Goal: Task Accomplishment & Management: Complete application form

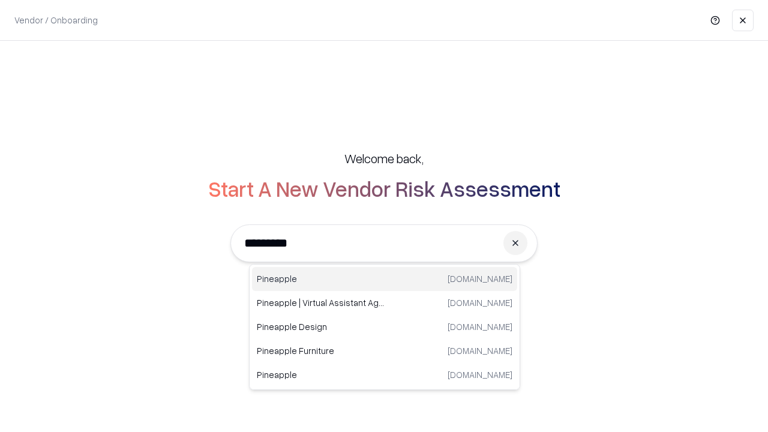
click at [385, 279] on div "Pineapple pineappleenergy.com" at bounding box center [384, 279] width 265 height 24
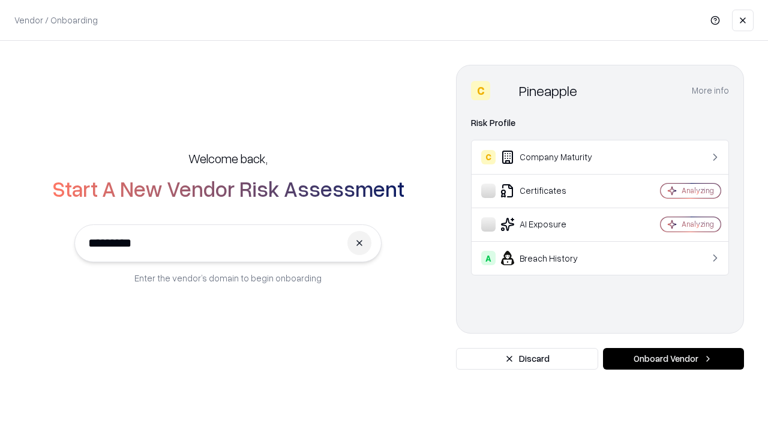
type input "*********"
click at [673, 359] on button "Onboard Vendor" at bounding box center [673, 359] width 141 height 22
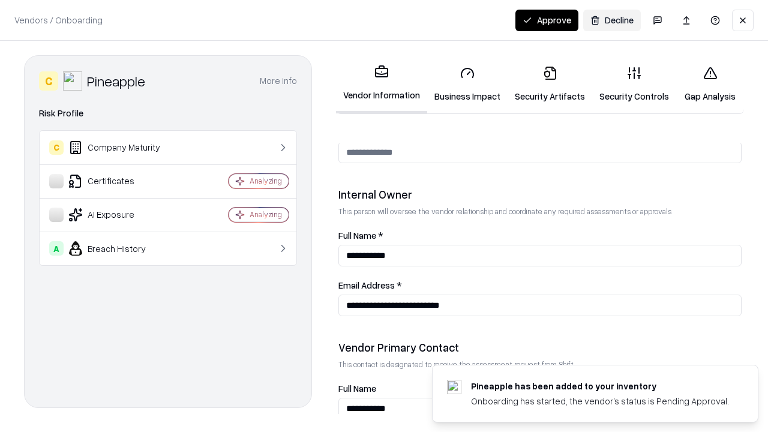
scroll to position [622, 0]
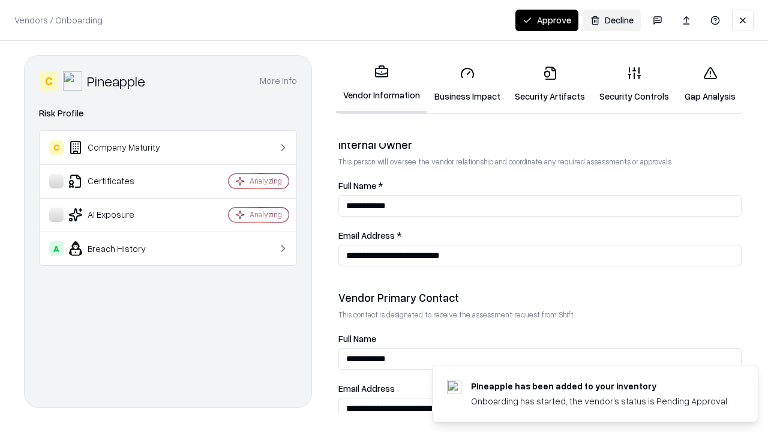
click at [467, 84] on link "Business Impact" at bounding box center [467, 84] width 80 height 56
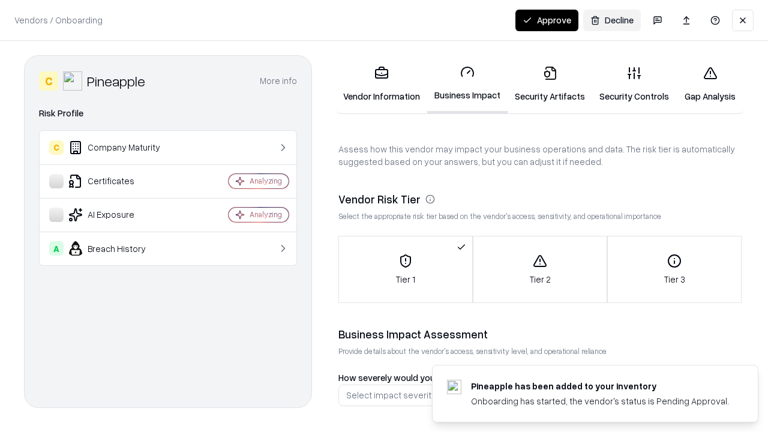
click at [550, 84] on link "Security Artifacts" at bounding box center [550, 84] width 85 height 56
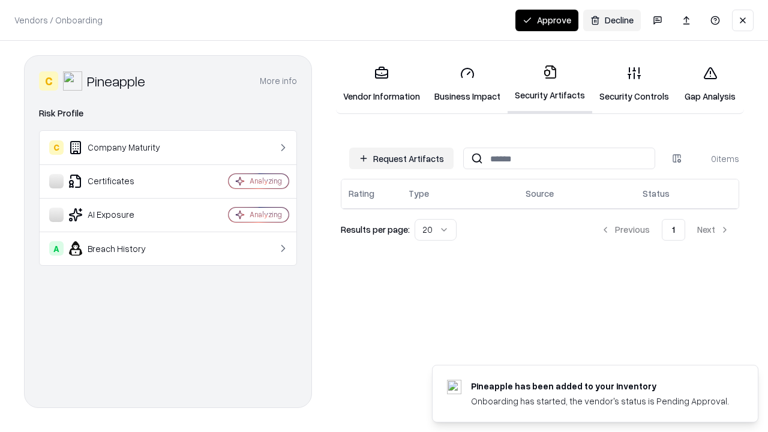
click at [401, 158] on button "Request Artifacts" at bounding box center [401, 159] width 104 height 22
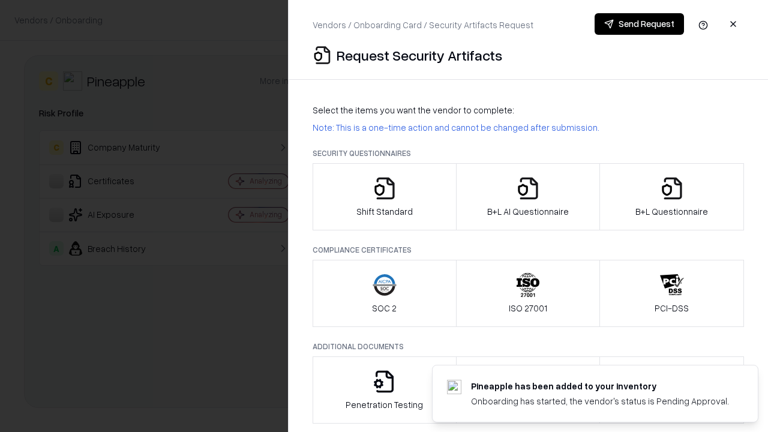
click at [384, 197] on icon "button" at bounding box center [385, 188] width 24 height 24
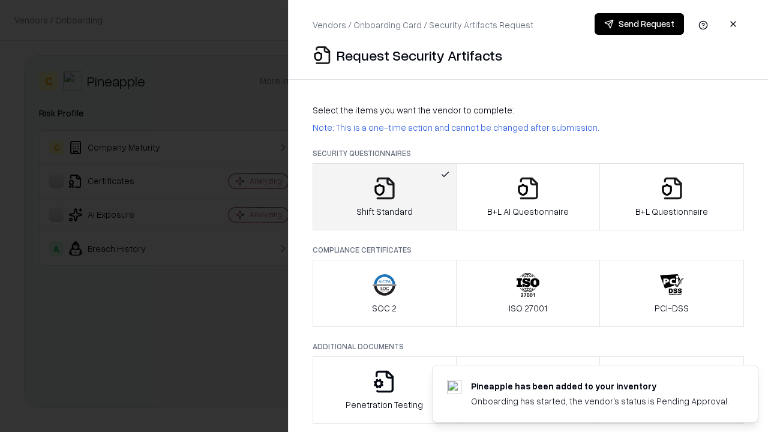
click at [639, 24] on button "Send Request" at bounding box center [639, 24] width 89 height 22
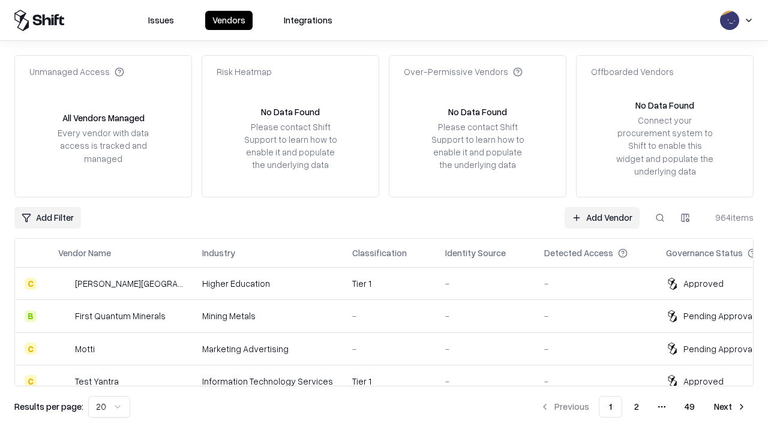
click at [660, 217] on button at bounding box center [660, 218] width 22 height 22
type input "*********"
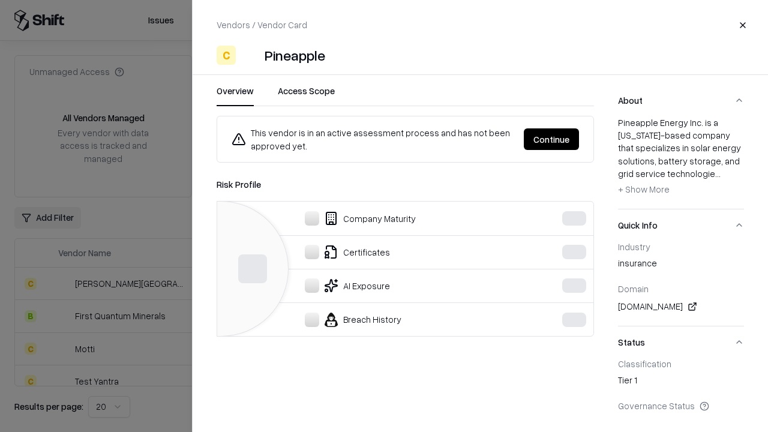
scroll to position [532, 0]
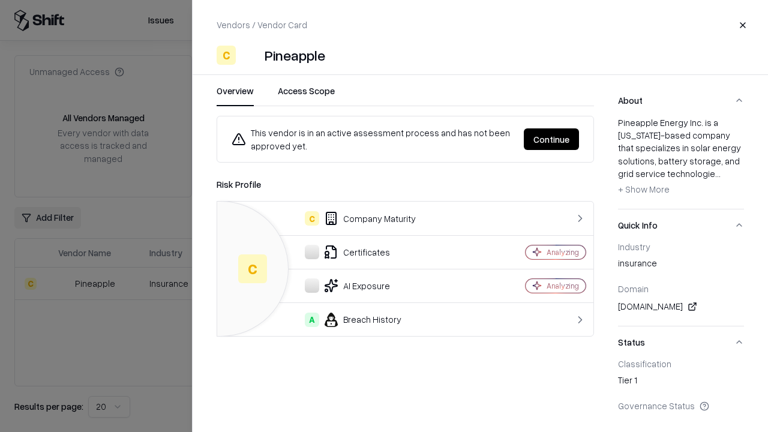
click at [551, 139] on button "Continue" at bounding box center [551, 139] width 55 height 22
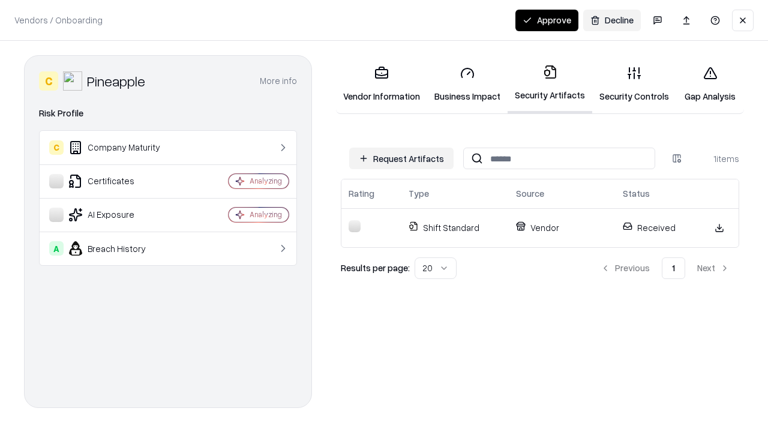
click at [634, 84] on link "Security Controls" at bounding box center [634, 84] width 84 height 56
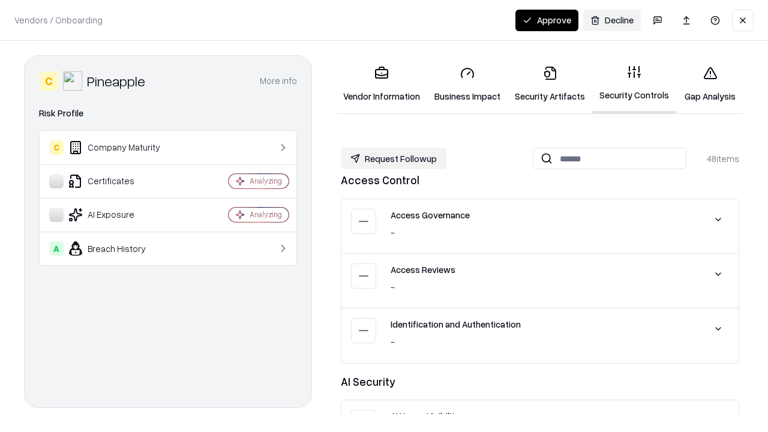
click at [394, 158] on button "Request Followup" at bounding box center [394, 159] width 106 height 22
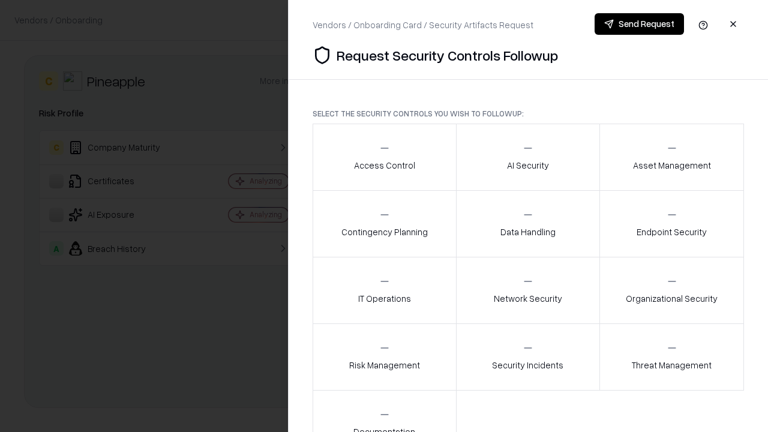
click at [384, 157] on div "Access Control" at bounding box center [384, 156] width 61 height 29
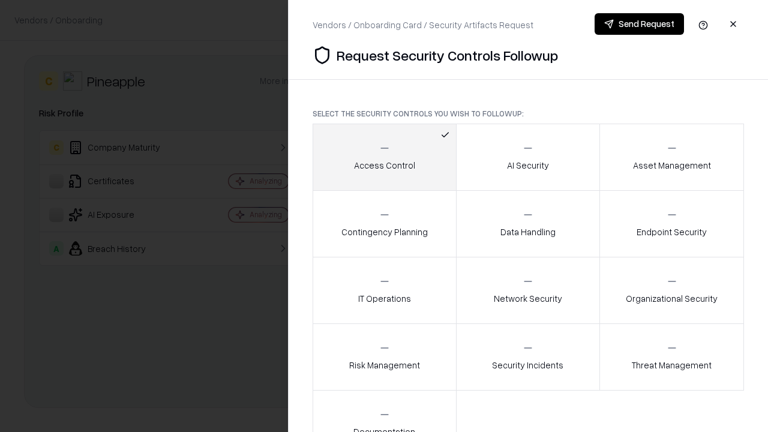
click at [639, 24] on button "Send Request" at bounding box center [639, 24] width 89 height 22
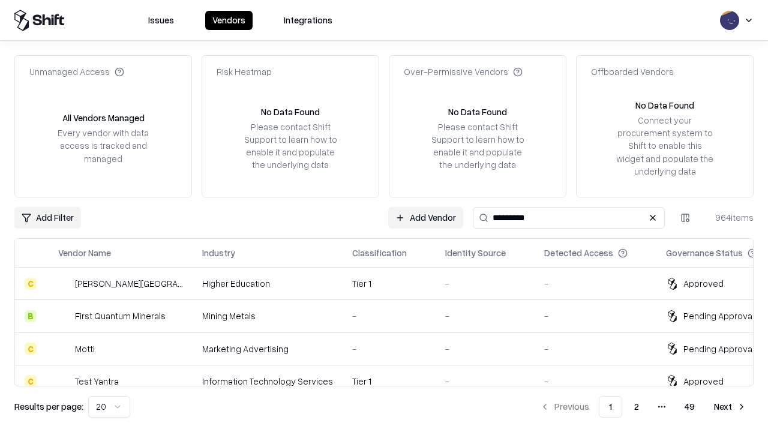
type input "*********"
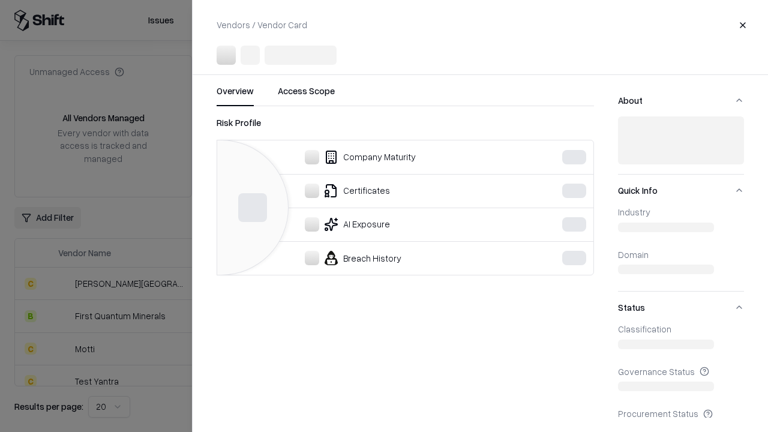
scroll to position [532, 0]
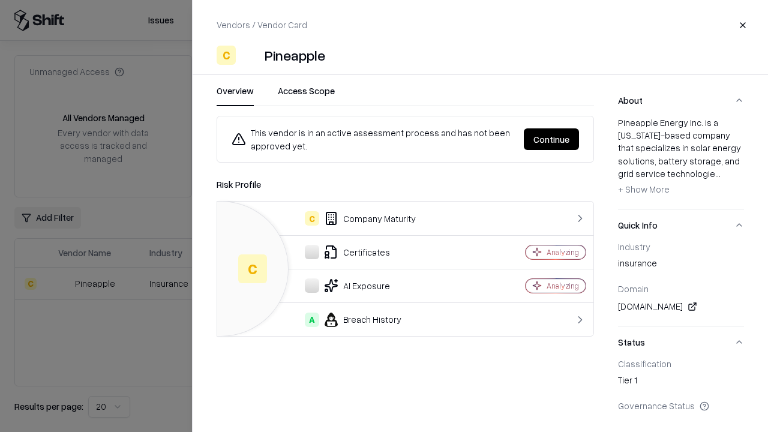
click at [551, 139] on button "Continue" at bounding box center [551, 139] width 55 height 22
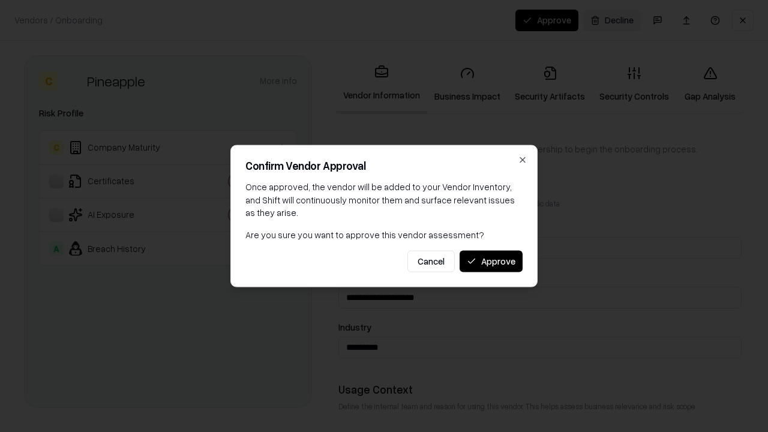
click at [491, 261] on button "Approve" at bounding box center [491, 261] width 63 height 22
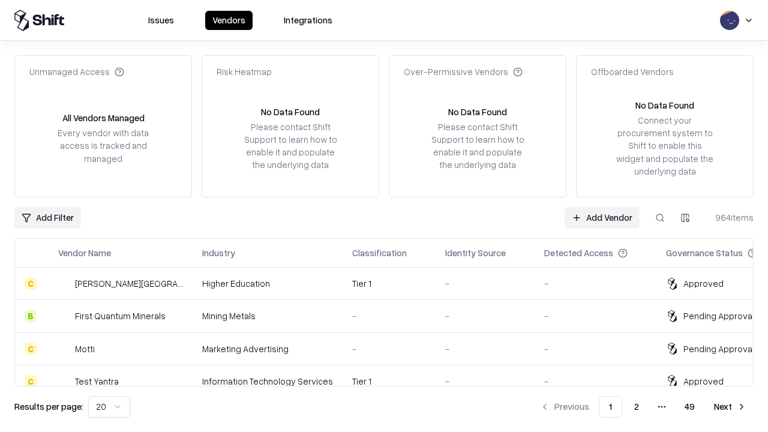
type input "*********"
click at [602, 217] on link "Add Vendor" at bounding box center [602, 218] width 75 height 22
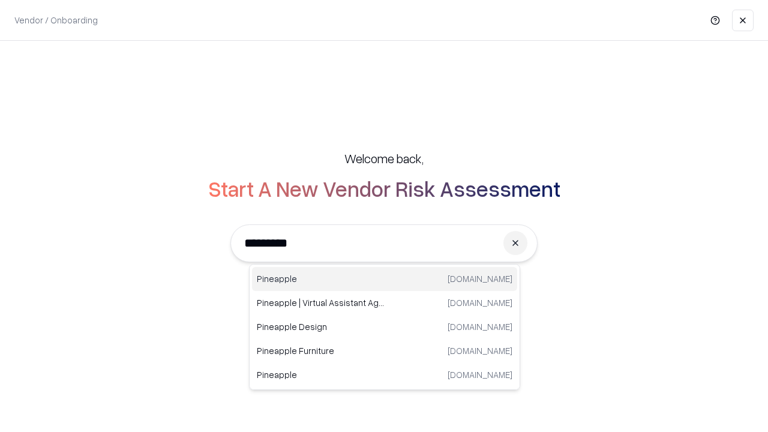
click at [385, 279] on div "Pineapple pineappleenergy.com" at bounding box center [384, 279] width 265 height 24
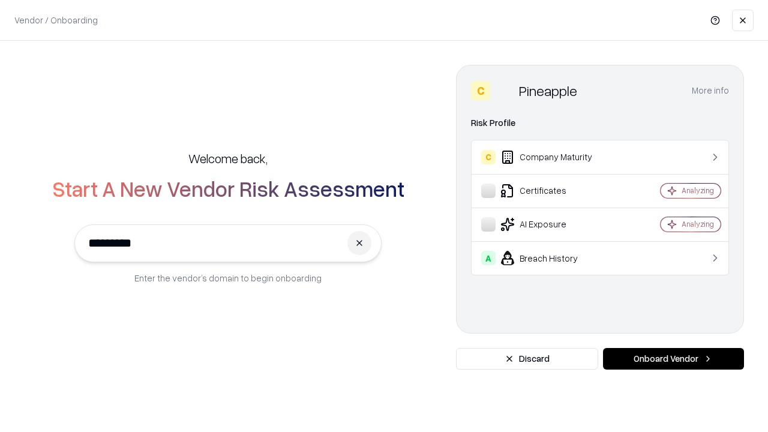
type input "*********"
click at [673, 359] on button "Onboard Vendor" at bounding box center [673, 359] width 141 height 22
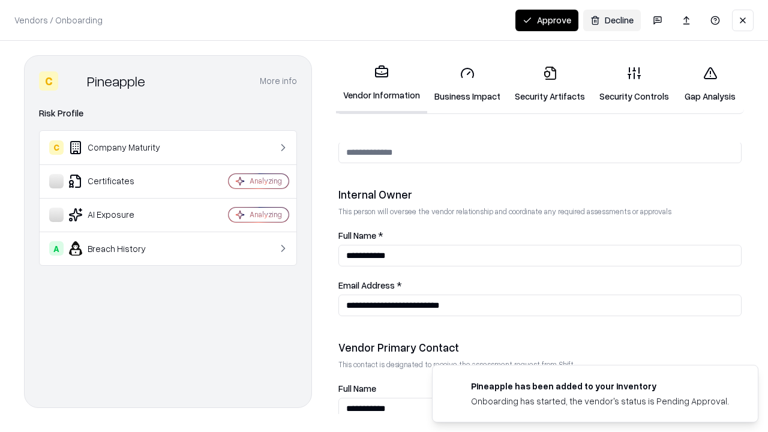
scroll to position [622, 0]
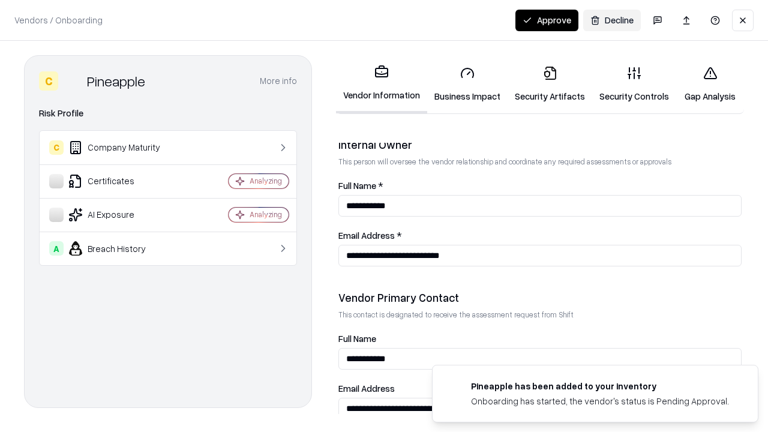
click at [547, 20] on button "Approve" at bounding box center [546, 21] width 63 height 22
